Goal: Information Seeking & Learning: Understand process/instructions

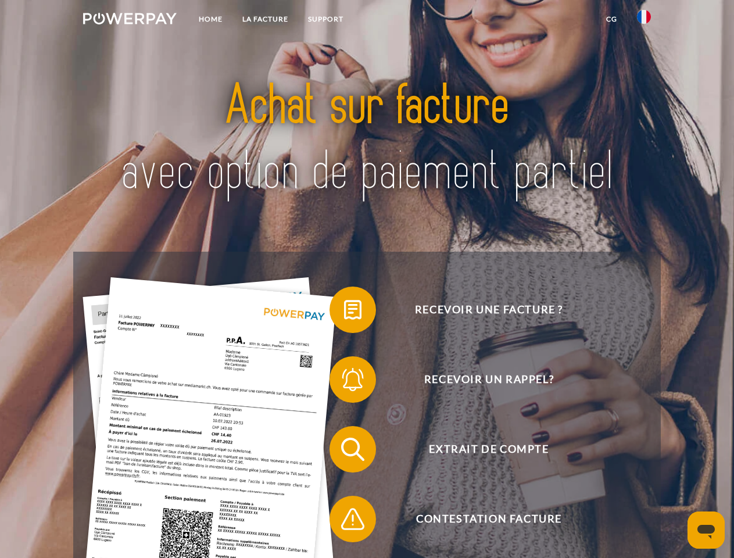
click at [130, 20] on img at bounding box center [130, 19] width 94 height 12
click at [644, 20] on img at bounding box center [644, 17] width 14 height 14
click at [611, 19] on link "CG" at bounding box center [611, 19] width 31 height 21
click at [344, 312] on span at bounding box center [335, 310] width 58 height 58
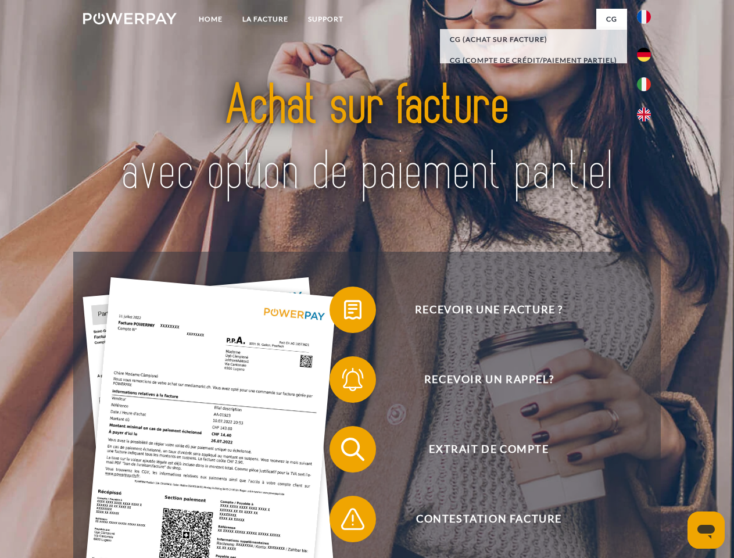
click at [344, 382] on span at bounding box center [335, 379] width 58 height 58
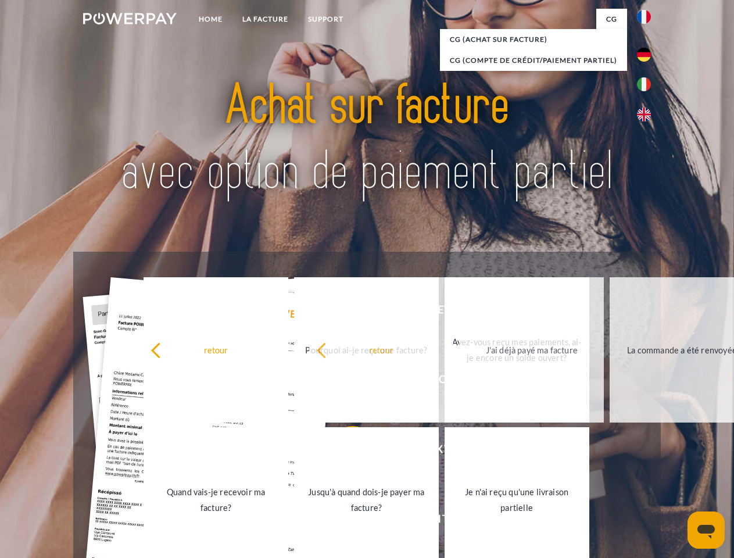
click at [344, 451] on link "Jusqu'à quand dois-je payer ma facture?" at bounding box center [366, 499] width 145 height 145
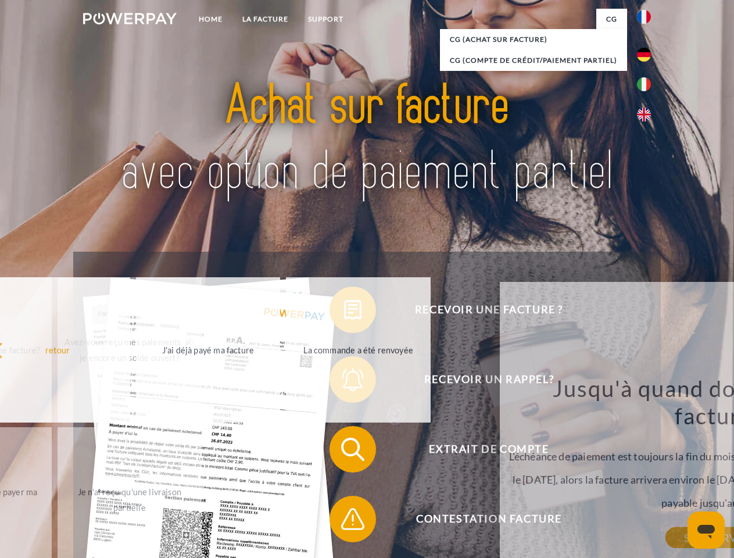
click at [344, 521] on span at bounding box center [335, 519] width 58 height 58
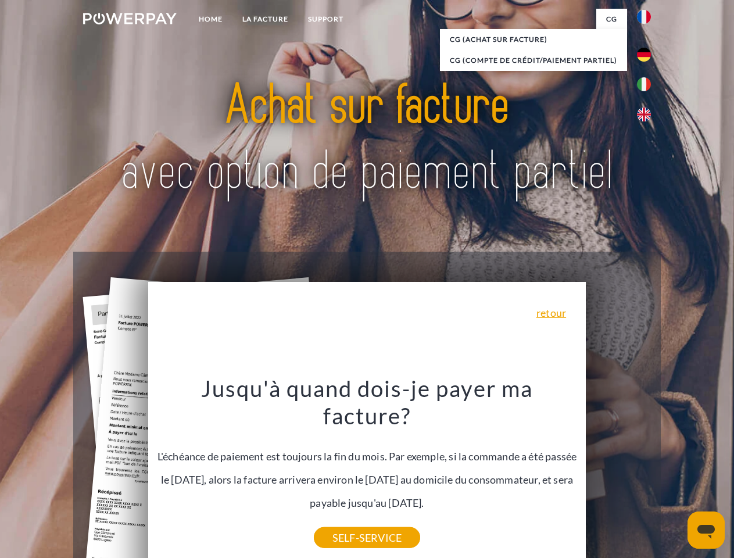
click at [706, 530] on icon "Ouvrir la fenêtre de messagerie" at bounding box center [705, 532] width 17 height 14
